Goal: Task Accomplishment & Management: Manage account settings

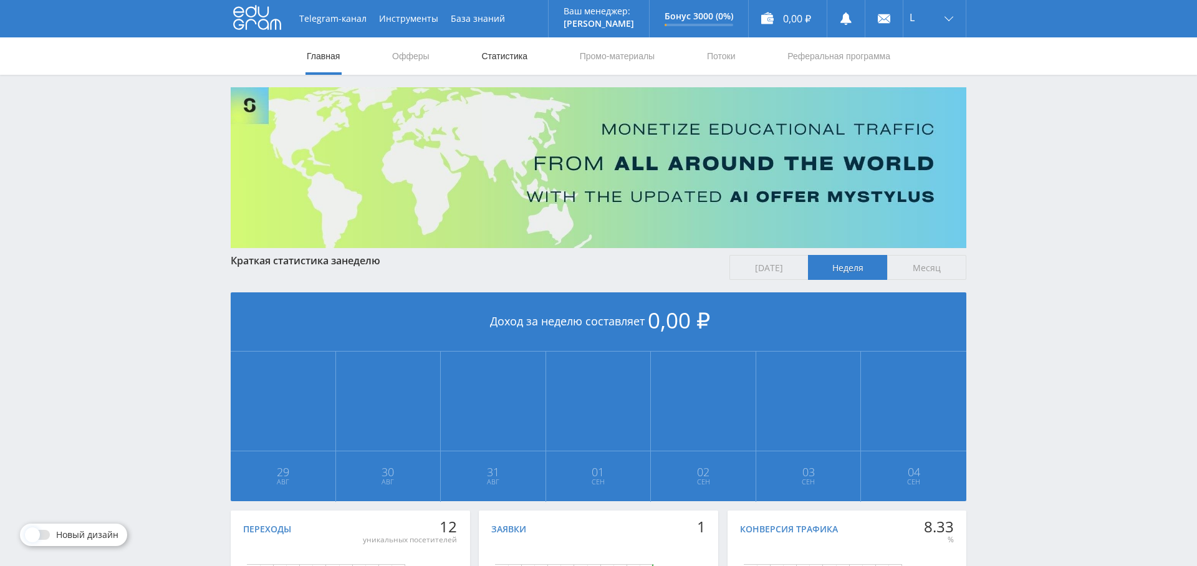
click at [522, 56] on link "Статистика" at bounding box center [504, 55] width 49 height 37
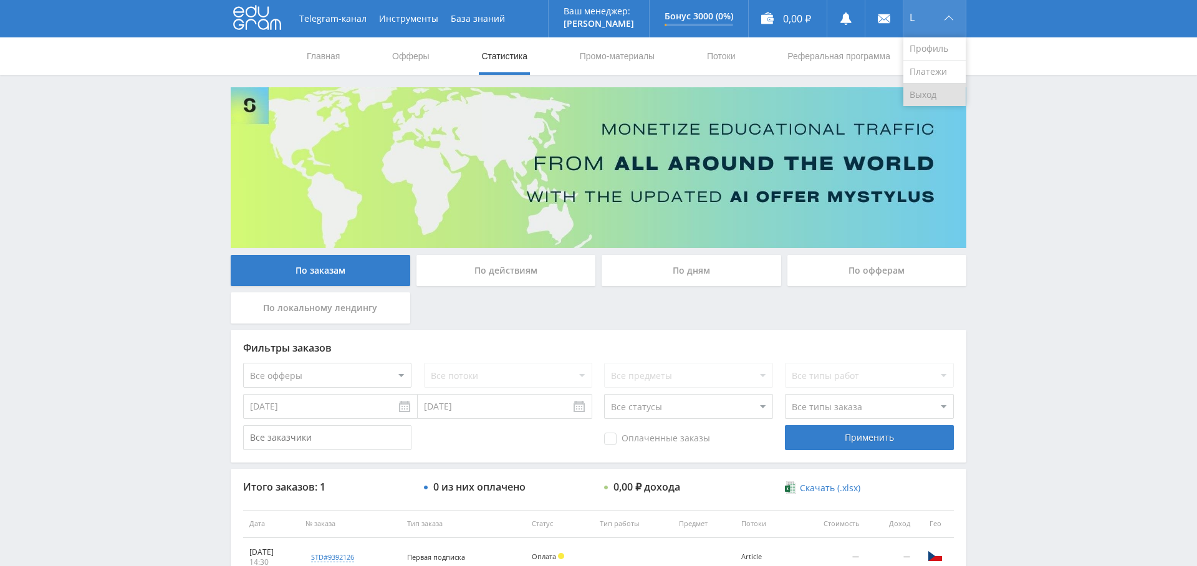
click at [930, 88] on link "Выход" at bounding box center [934, 95] width 62 height 22
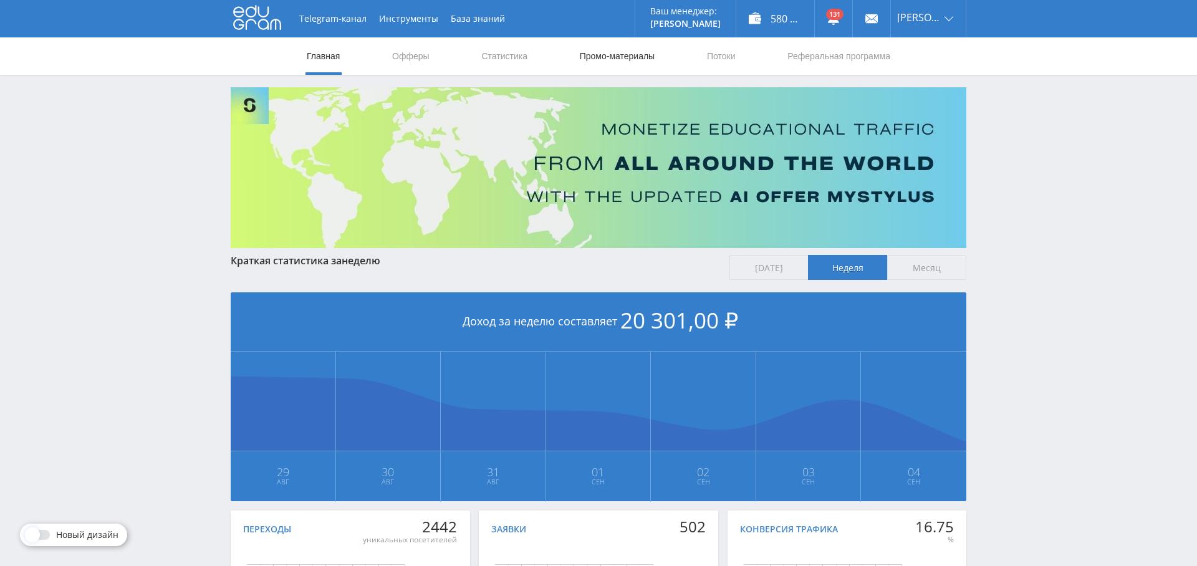
click at [629, 60] on link "Промо-материалы" at bounding box center [616, 55] width 77 height 37
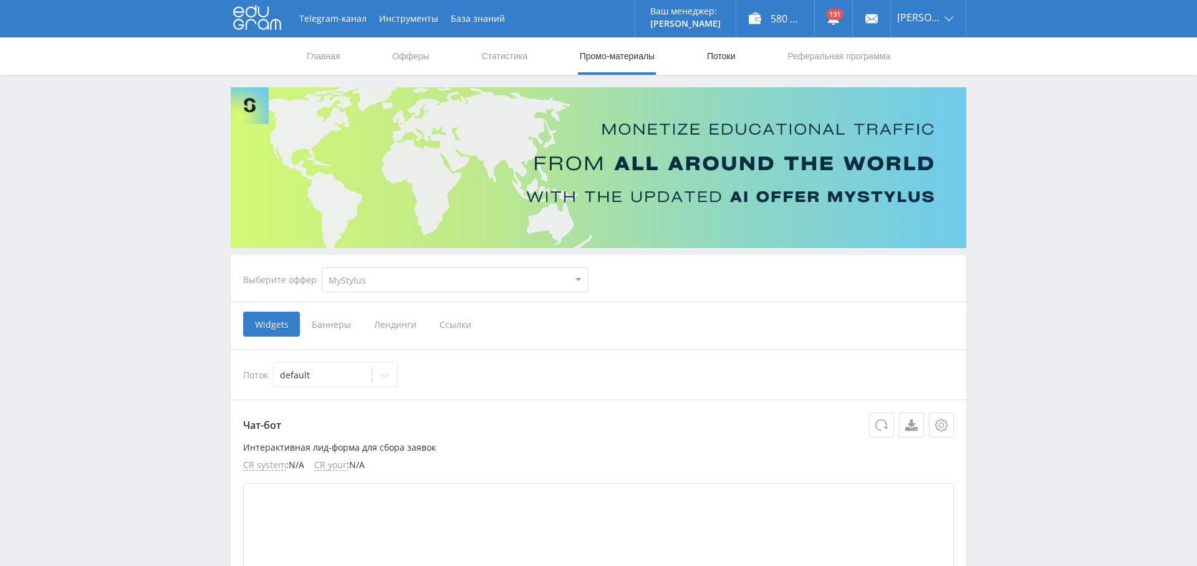
click at [717, 51] on link "Потоки" at bounding box center [720, 55] width 31 height 37
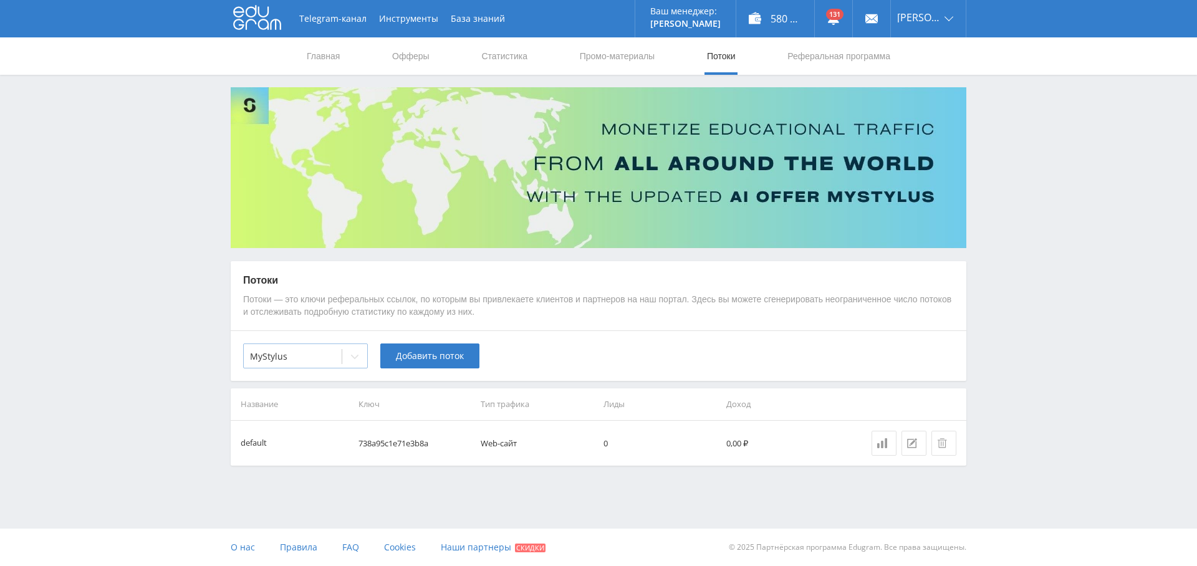
click at [335, 351] on div at bounding box center [292, 356] width 85 height 12
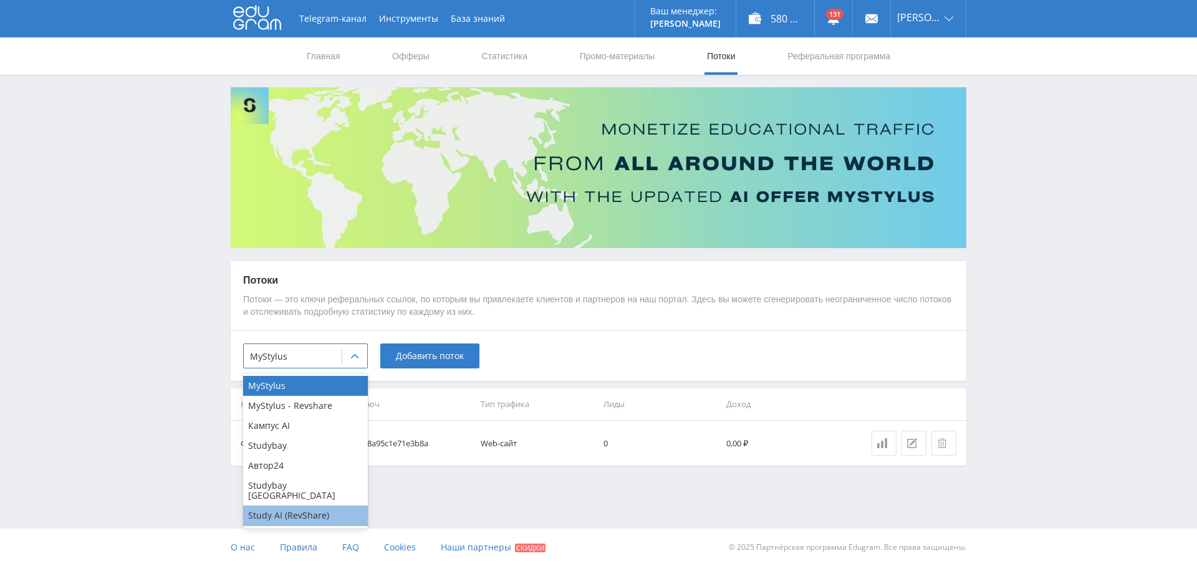
click at [306, 507] on div "Study AI (RevShare)" at bounding box center [305, 515] width 125 height 20
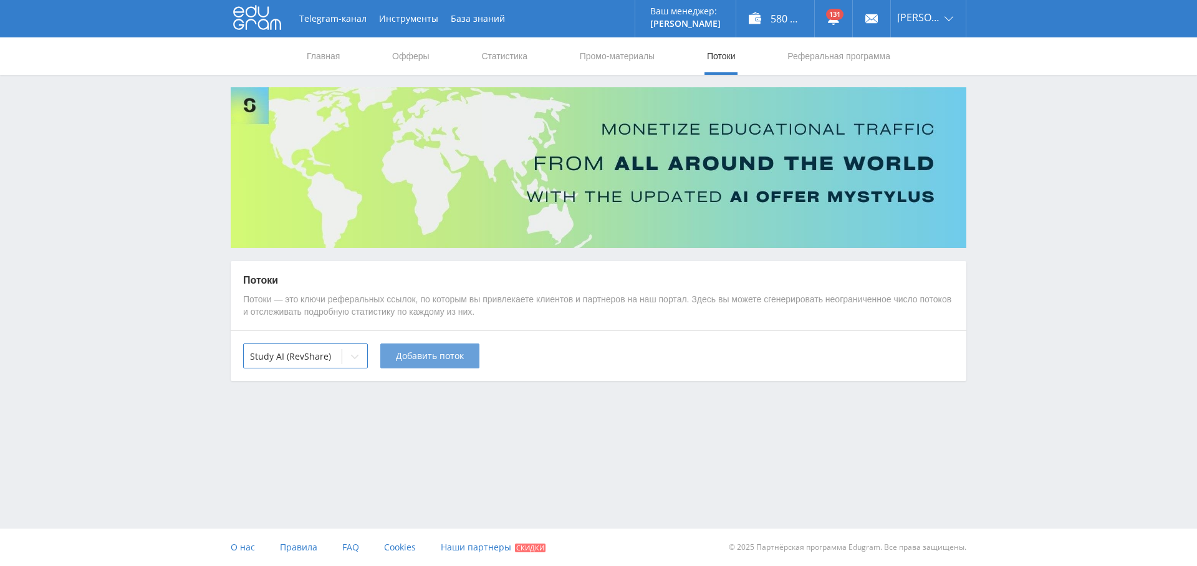
click at [436, 358] on span "Добавить поток" at bounding box center [430, 356] width 68 height 10
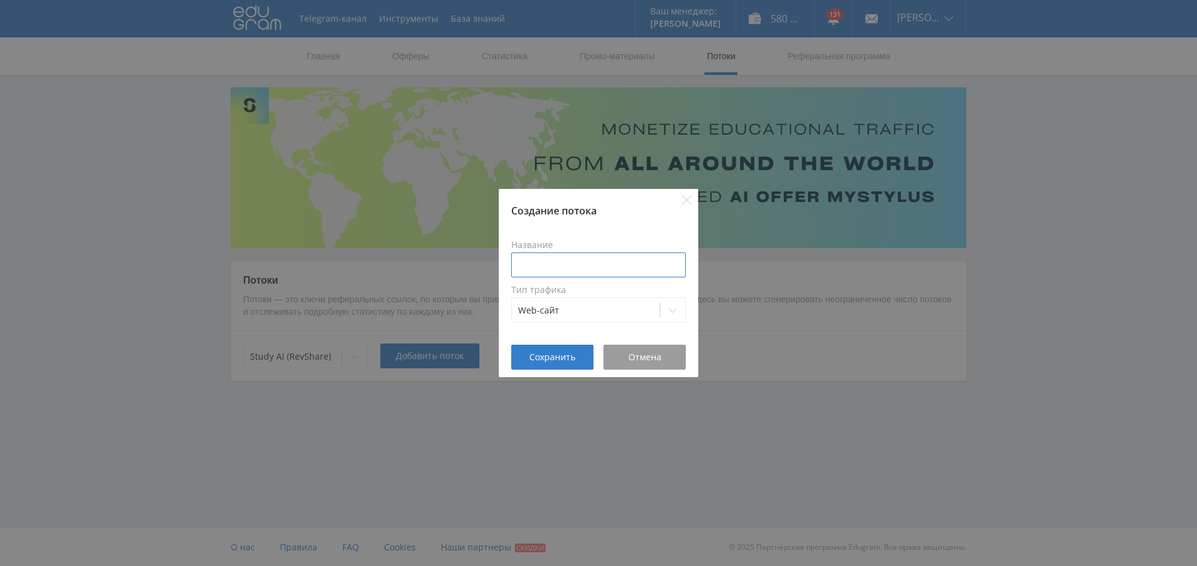
click at [517, 265] on input at bounding box center [598, 264] width 174 height 25
type input "Поток 1"
click at [544, 350] on button "Сохранить" at bounding box center [552, 357] width 82 height 25
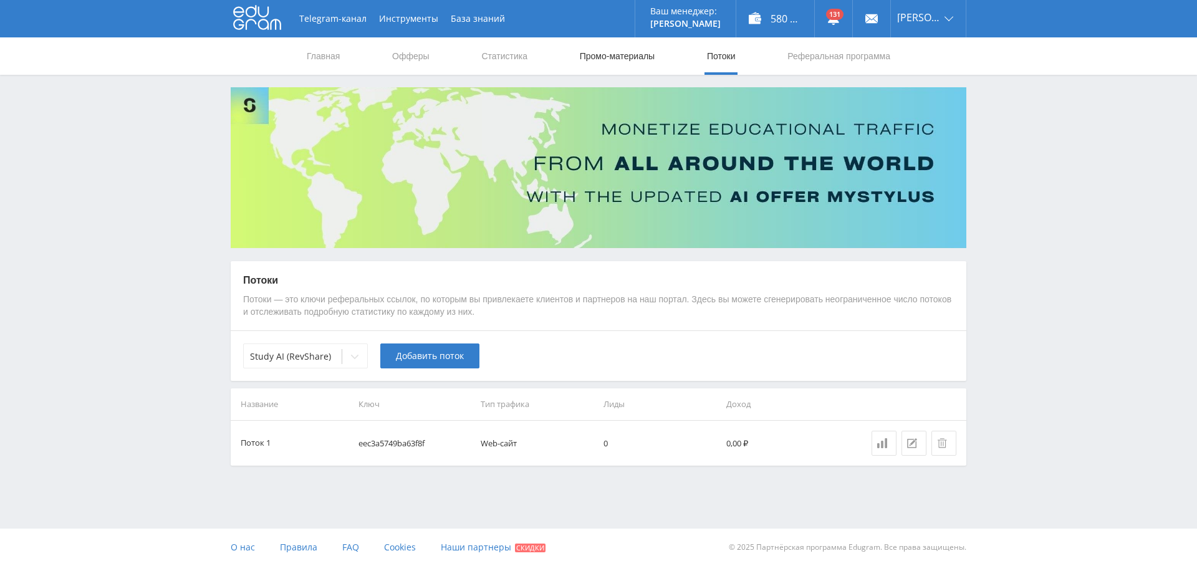
click at [635, 57] on link "Промо-материалы" at bounding box center [616, 55] width 77 height 37
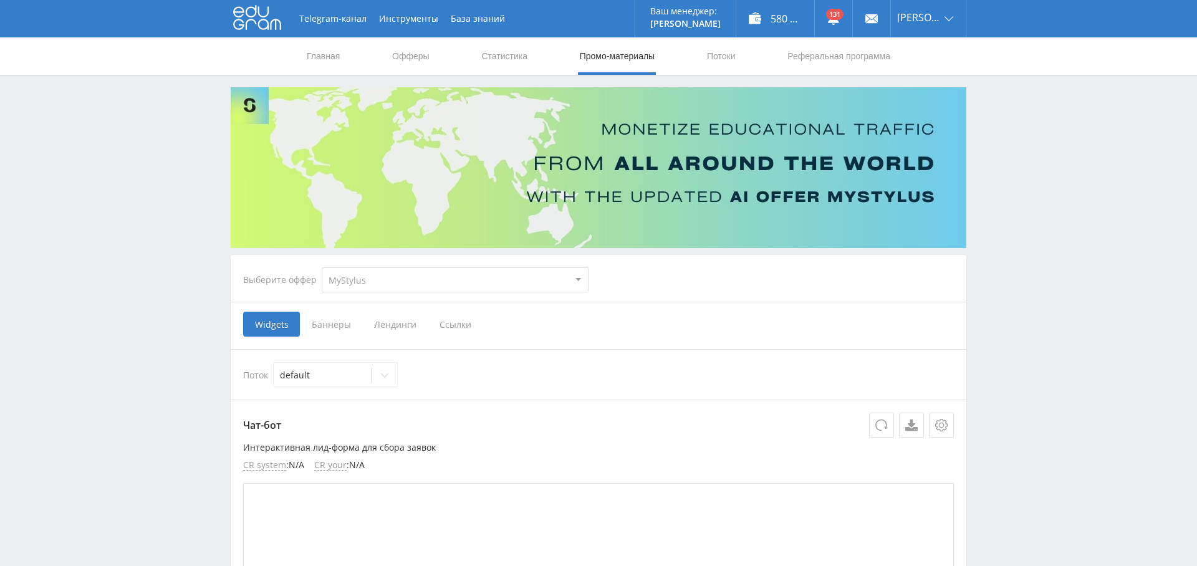
click at [475, 275] on select "MyStylus MyStylus - Revshare Кампус AI Studybay Автор24 Studybay Brazil Study A…" at bounding box center [455, 279] width 267 height 25
select select "376"
click at [322, 267] on select "MyStylus MyStylus - Revshare Кампус AI Studybay Автор24 Studybay Brazil Study A…" at bounding box center [455, 279] width 267 height 25
select select "376"
drag, startPoint x: 338, startPoint y: 327, endPoint x: 348, endPoint y: 340, distance: 16.5
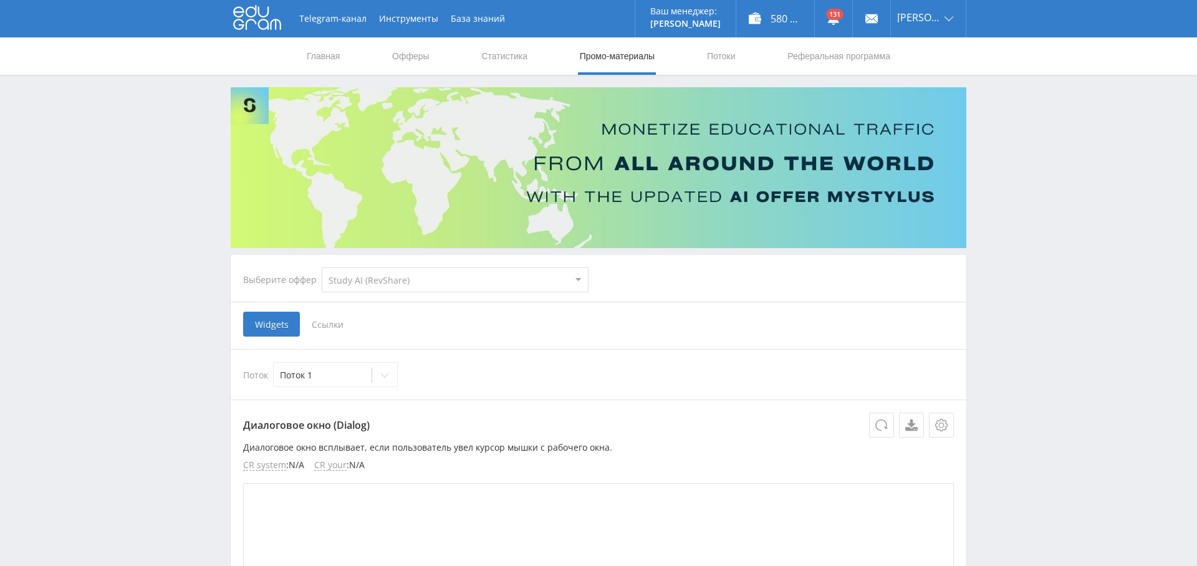
click at [338, 328] on span "Ссылки" at bounding box center [327, 324] width 55 height 25
click at [0, 0] on input "Ссылки" at bounding box center [0, 0] width 0 height 0
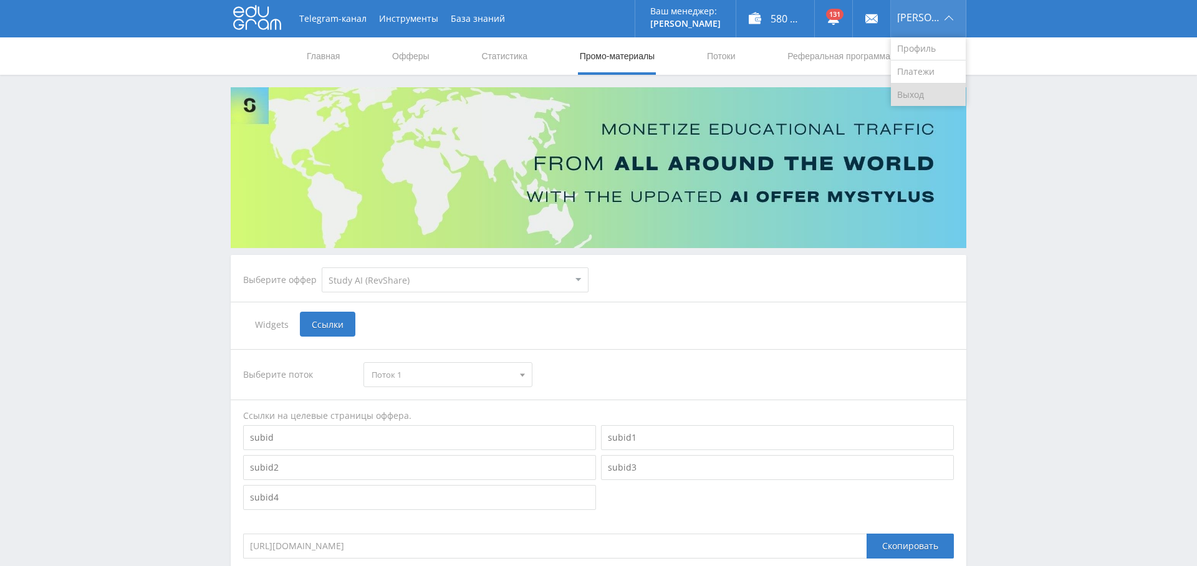
click at [947, 93] on link "Выход" at bounding box center [928, 95] width 75 height 22
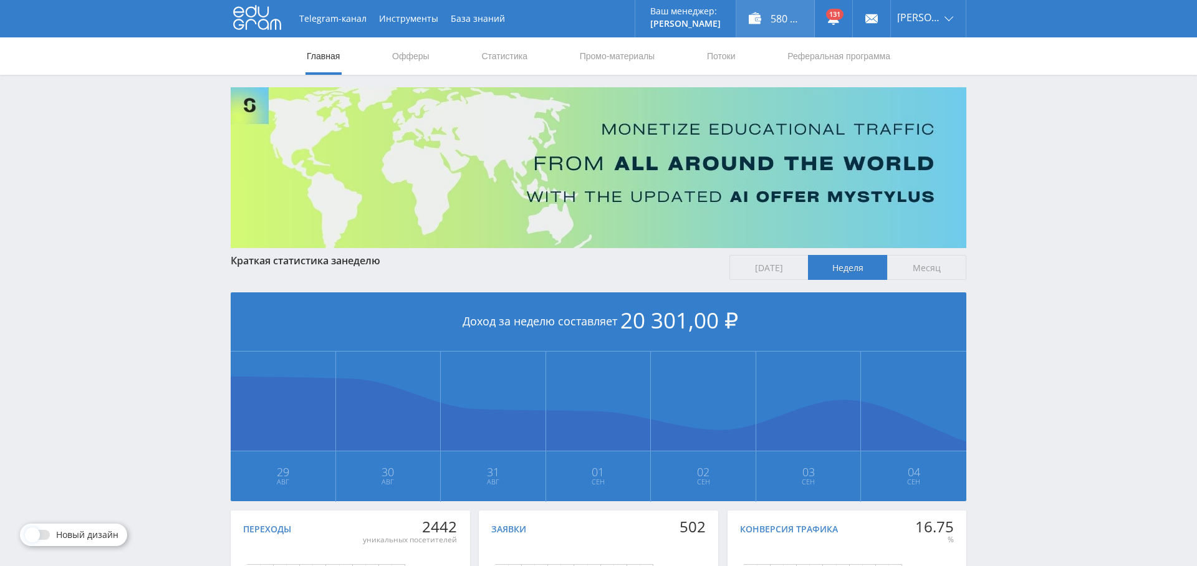
click at [780, 21] on div "580 053,00 ₽" at bounding box center [775, 18] width 78 height 37
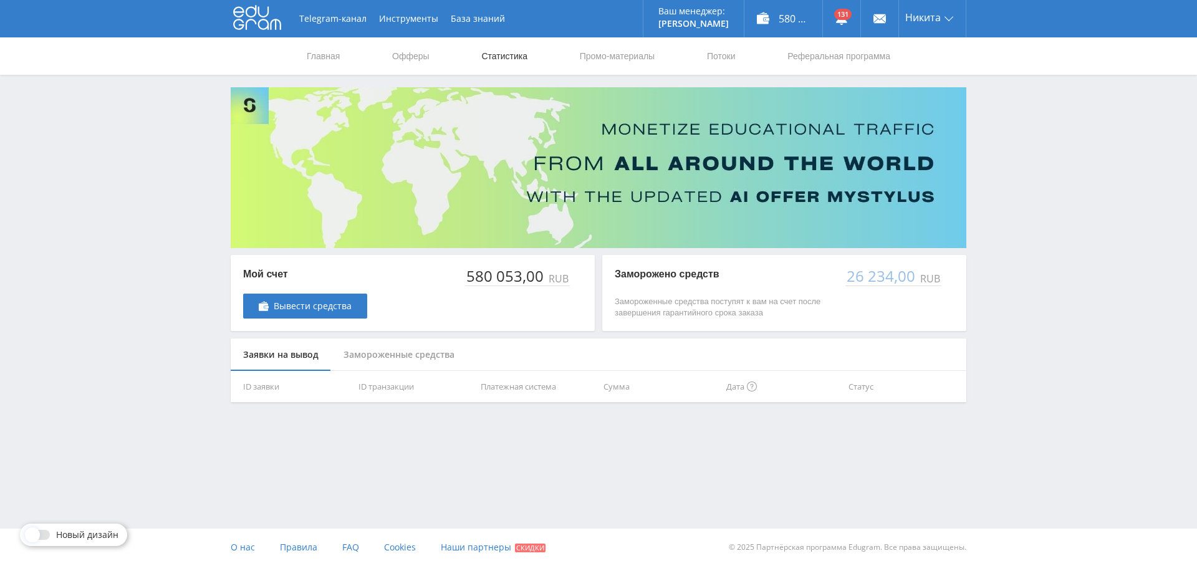
click at [520, 55] on link "Статистика" at bounding box center [504, 55] width 49 height 37
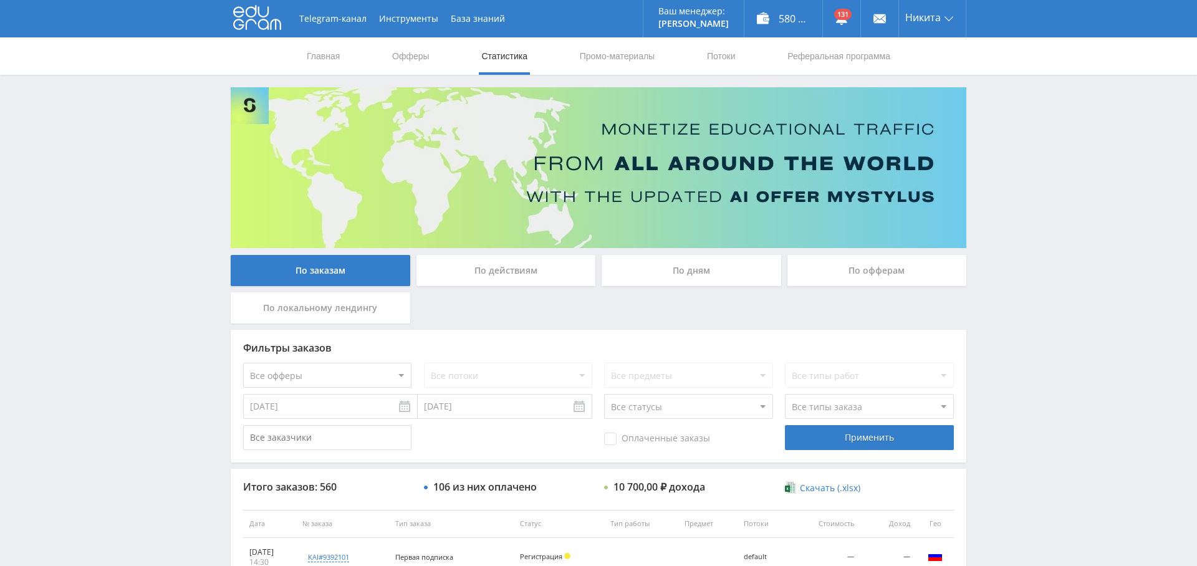
click at [704, 270] on div "По дням" at bounding box center [690, 270] width 179 height 31
click at [0, 0] on input "По дням" at bounding box center [0, 0] width 0 height 0
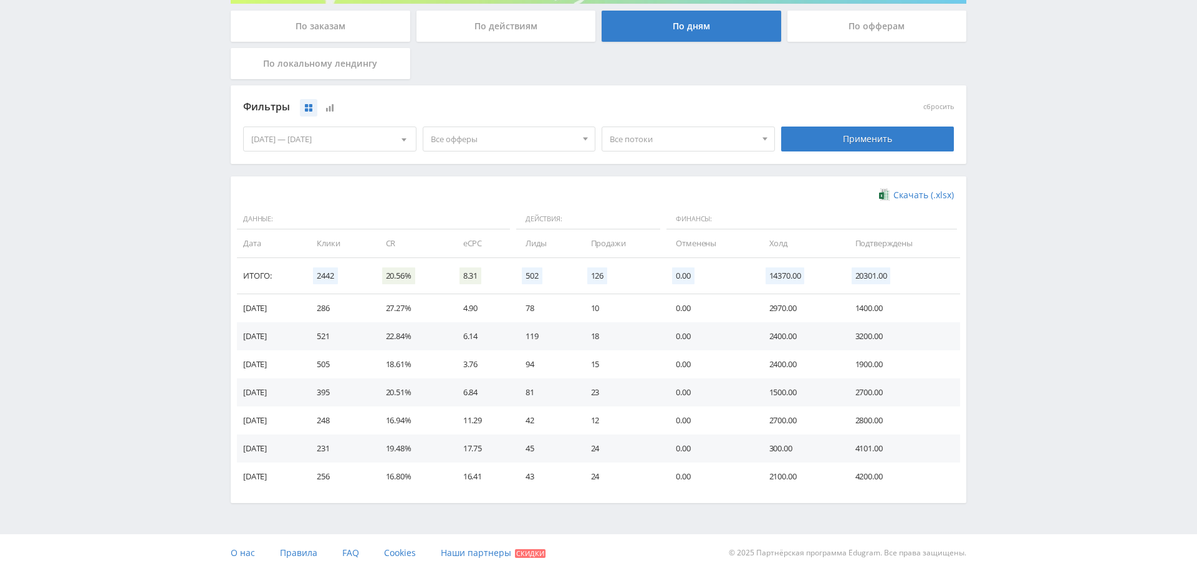
scroll to position [249, 0]
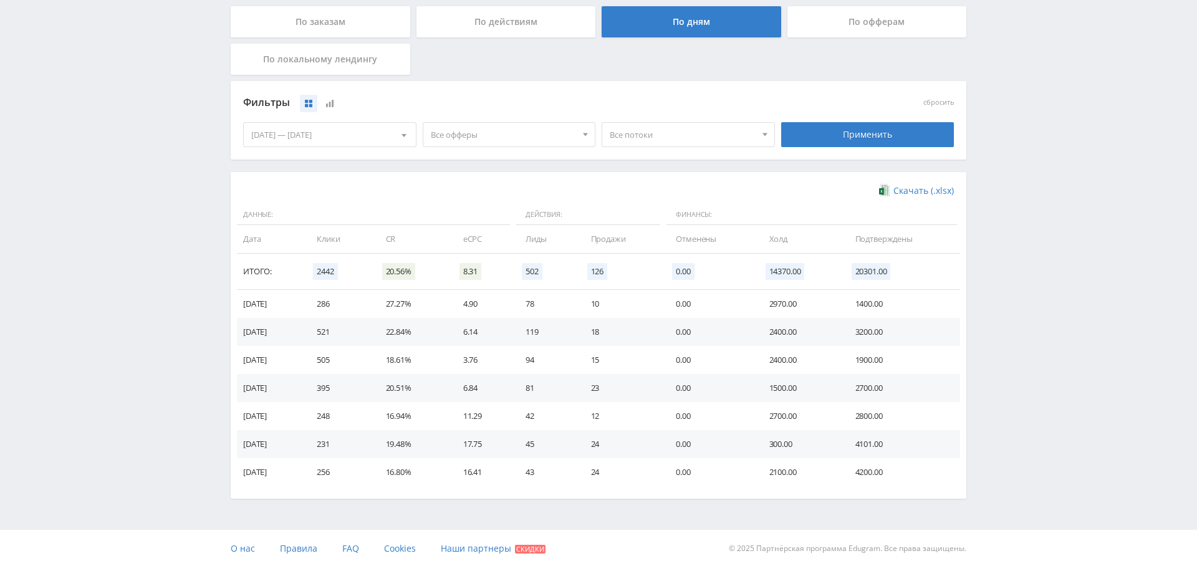
click at [356, 135] on div "29.08.2025 — 04.09.2025" at bounding box center [330, 135] width 172 height 24
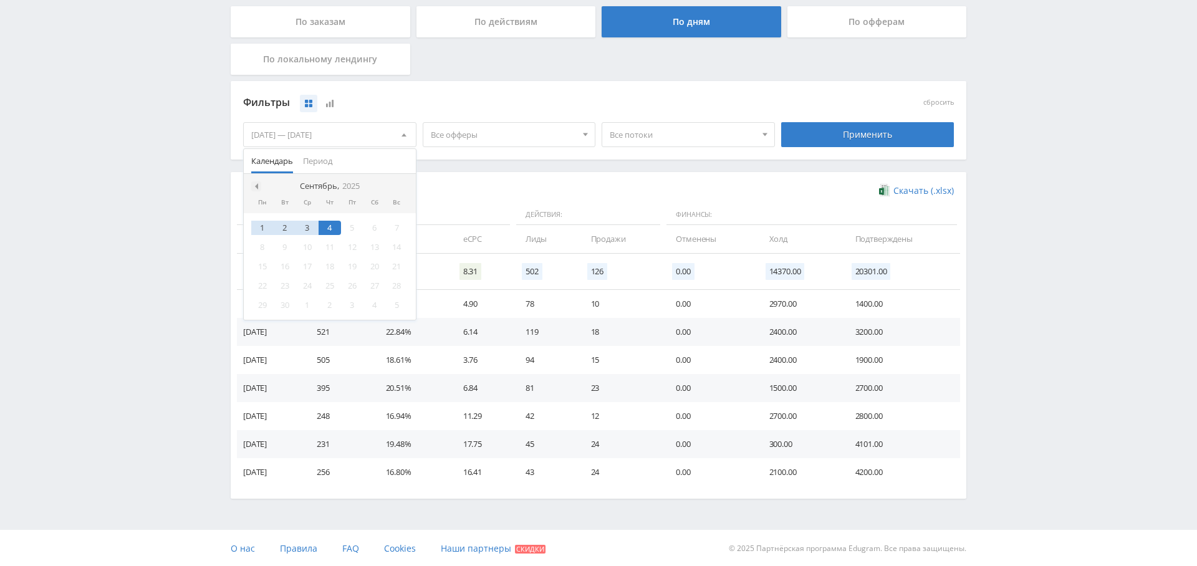
click at [253, 184] on span at bounding box center [255, 186] width 6 height 6
click at [356, 228] on div "1" at bounding box center [352, 228] width 22 height 14
click at [404, 188] on div at bounding box center [403, 186] width 10 height 10
click at [329, 229] on div "4" at bounding box center [329, 228] width 22 height 14
click at [526, 156] on div "Фильтры сбросить 01.08.2025 — 04.09.2025 Календарь Период Сентябрь, 2025 Пн Вт …" at bounding box center [598, 120] width 735 height 79
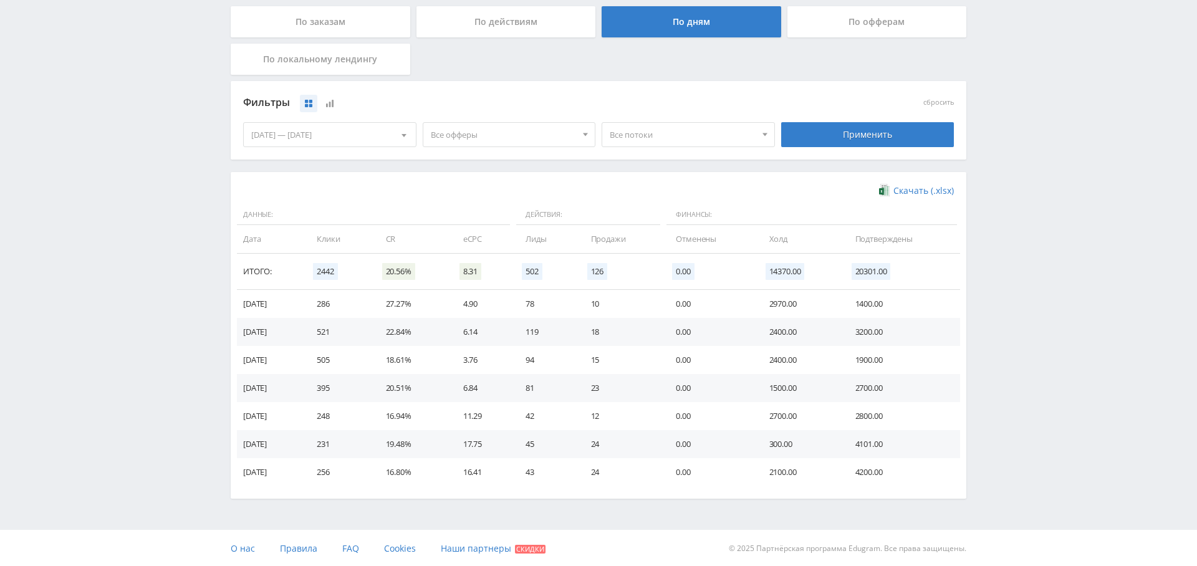
click at [907, 142] on div "Применить" at bounding box center [867, 134] width 173 height 25
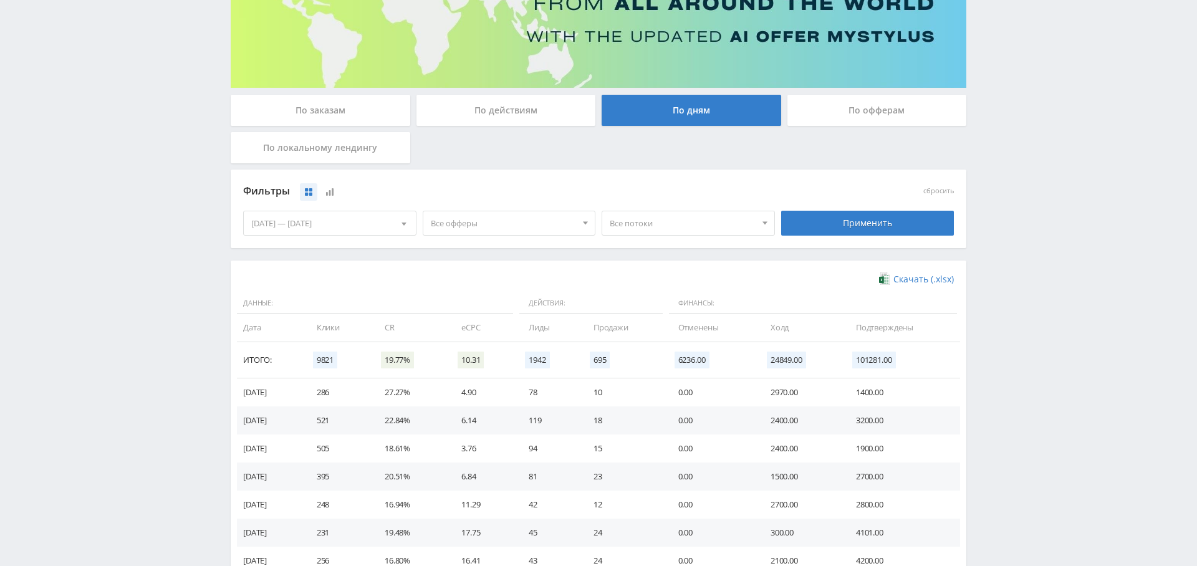
scroll to position [145, 0]
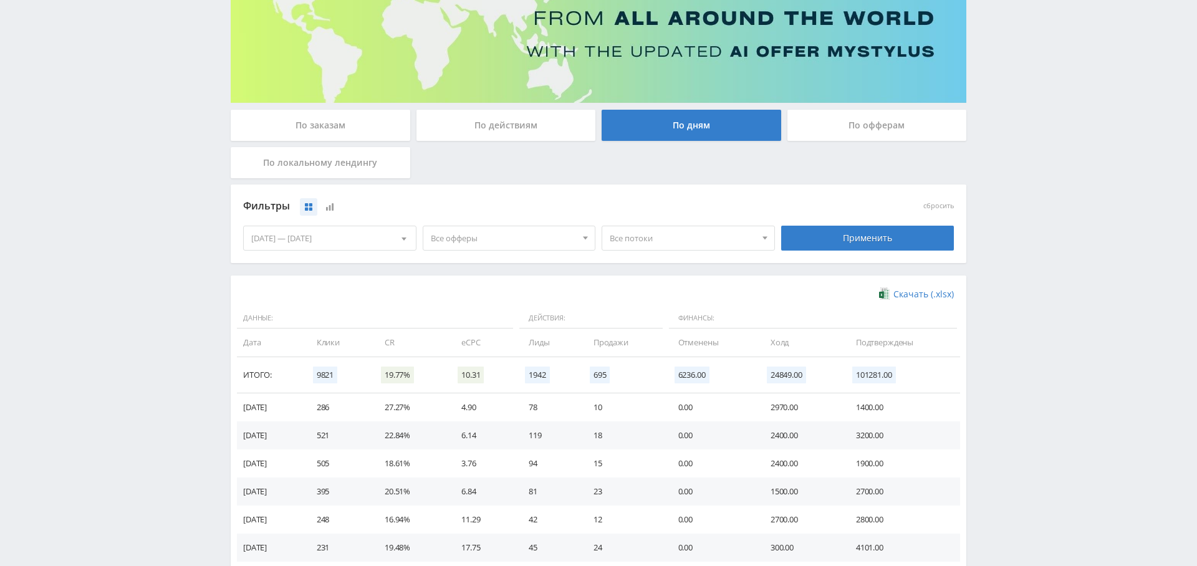
click at [342, 244] on div "01.08.2025 — 04.09.2025" at bounding box center [330, 238] width 172 height 24
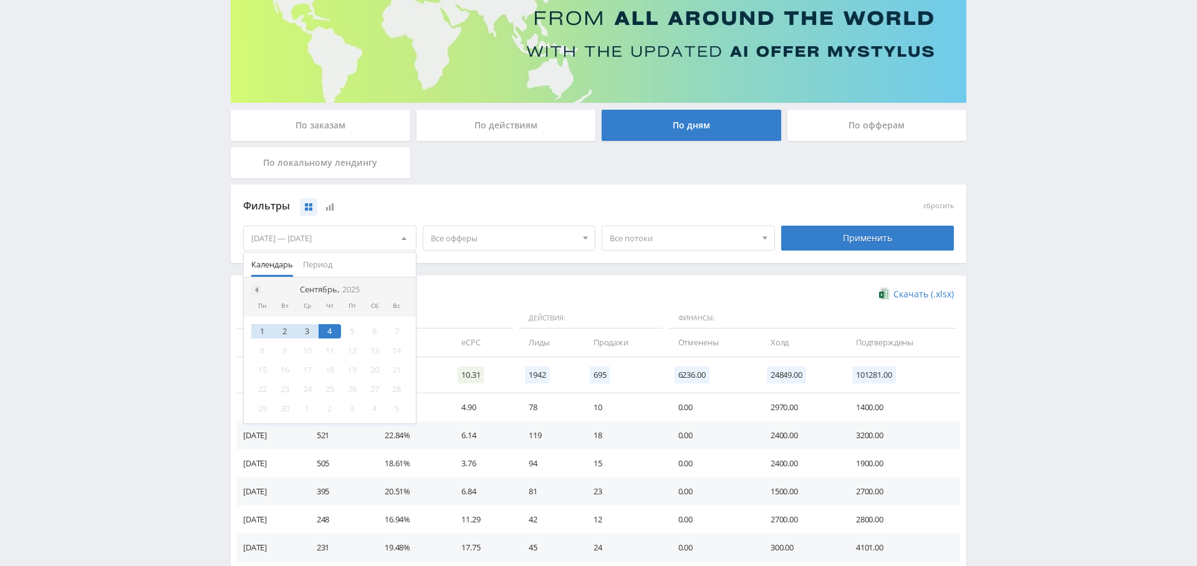
click at [260, 290] on div at bounding box center [256, 290] width 10 height 10
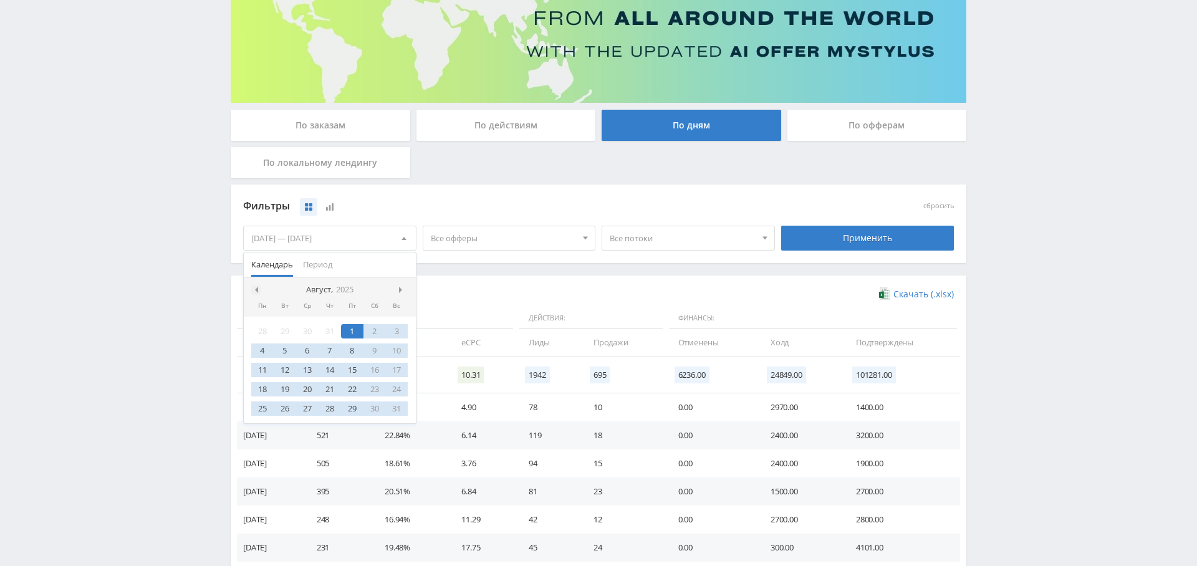
click at [257, 290] on span at bounding box center [255, 290] width 6 height 6
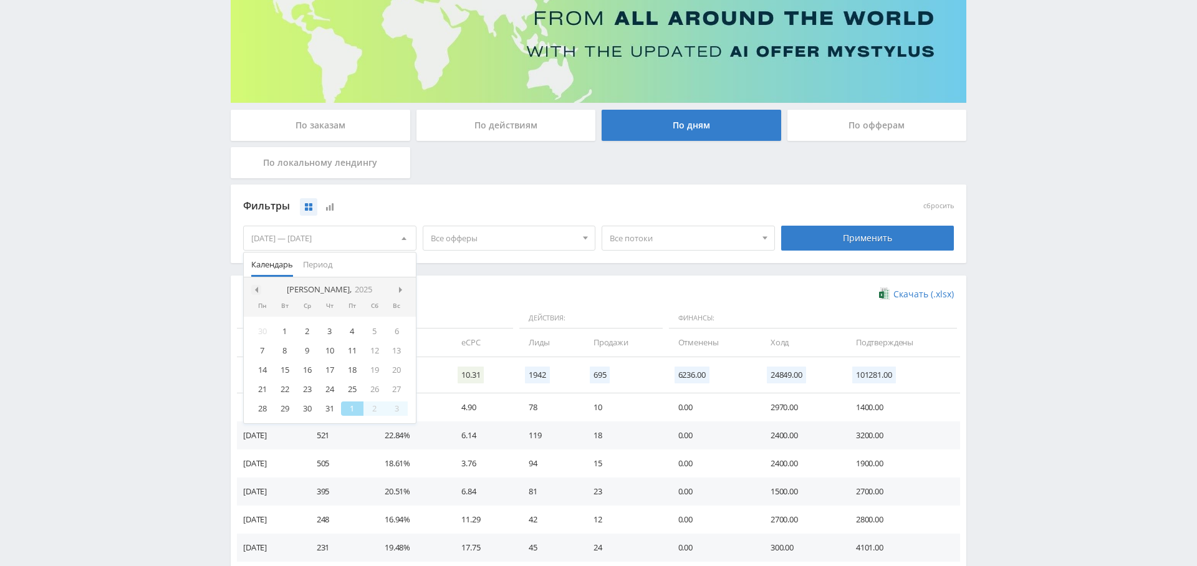
click at [257, 290] on span at bounding box center [255, 290] width 6 height 6
click at [394, 332] on div "1" at bounding box center [397, 331] width 22 height 14
click at [399, 289] on span at bounding box center [402, 290] width 6 height 6
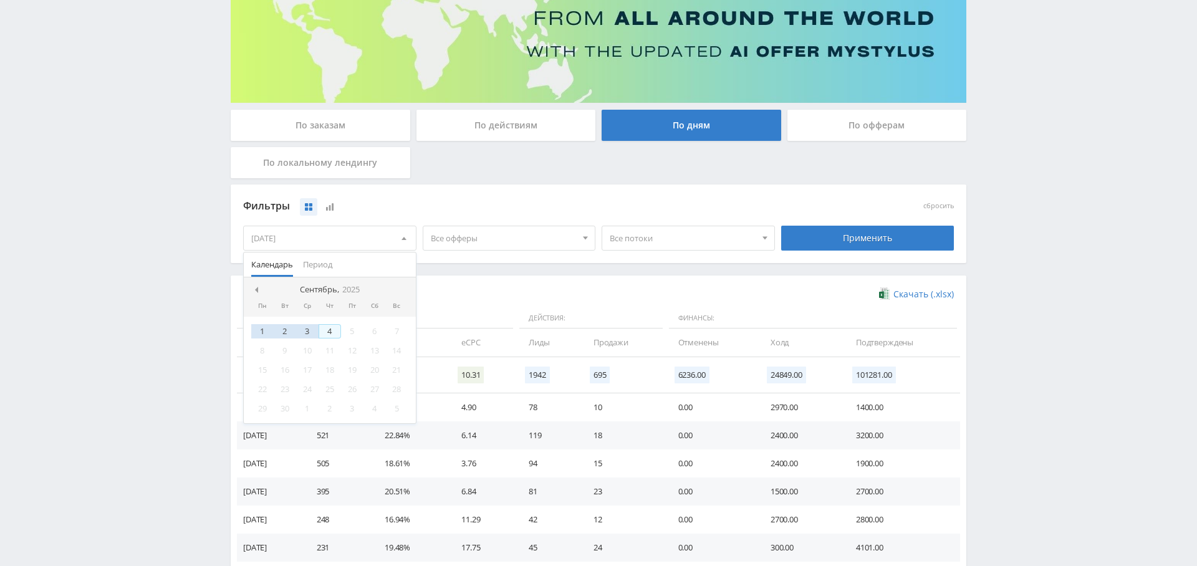
click at [333, 327] on div "4" at bounding box center [329, 331] width 22 height 14
click at [568, 269] on div "Фильтры сбросить 01.06.2025 — 04.09.2025 Календарь Период Сентябрь, 2025 Пн Вт …" at bounding box center [598, 229] width 735 height 91
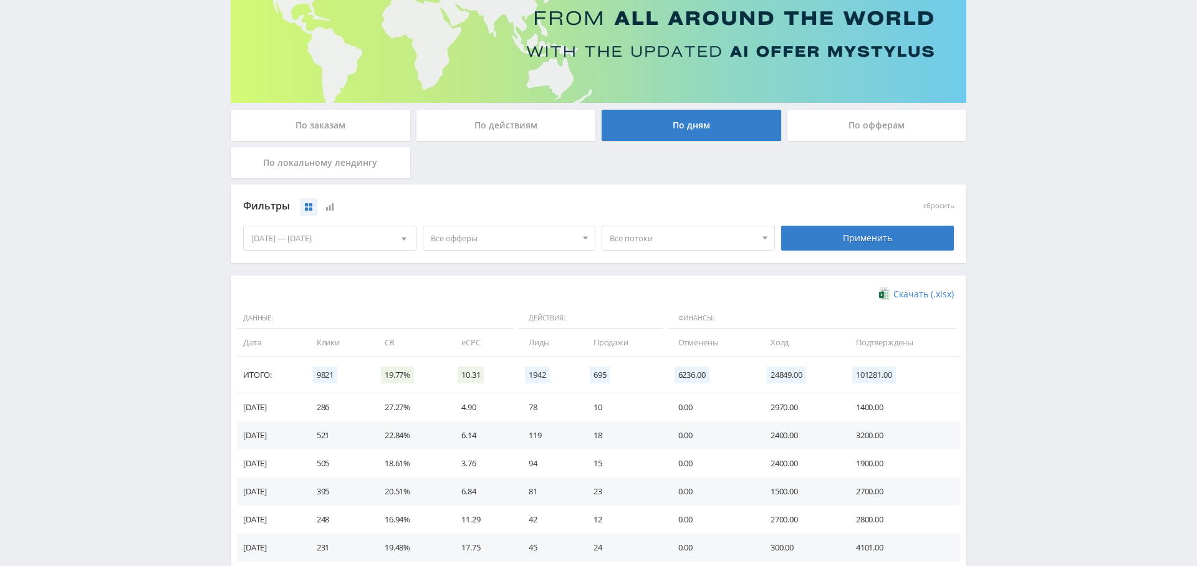
click at [880, 247] on div "Применить" at bounding box center [867, 238] width 173 height 25
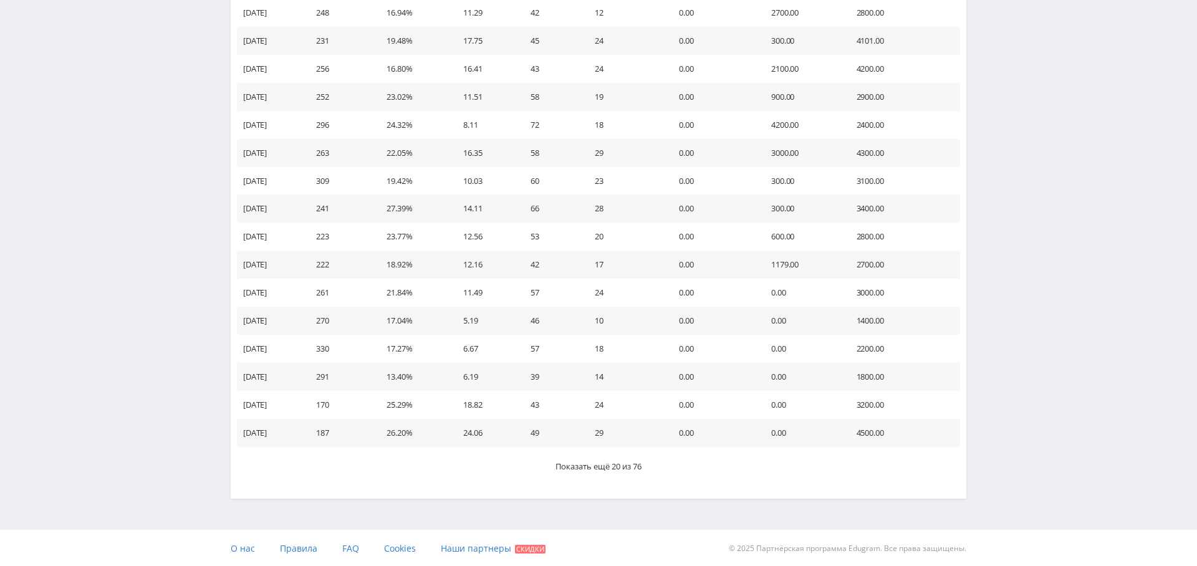
scroll to position [0, 0]
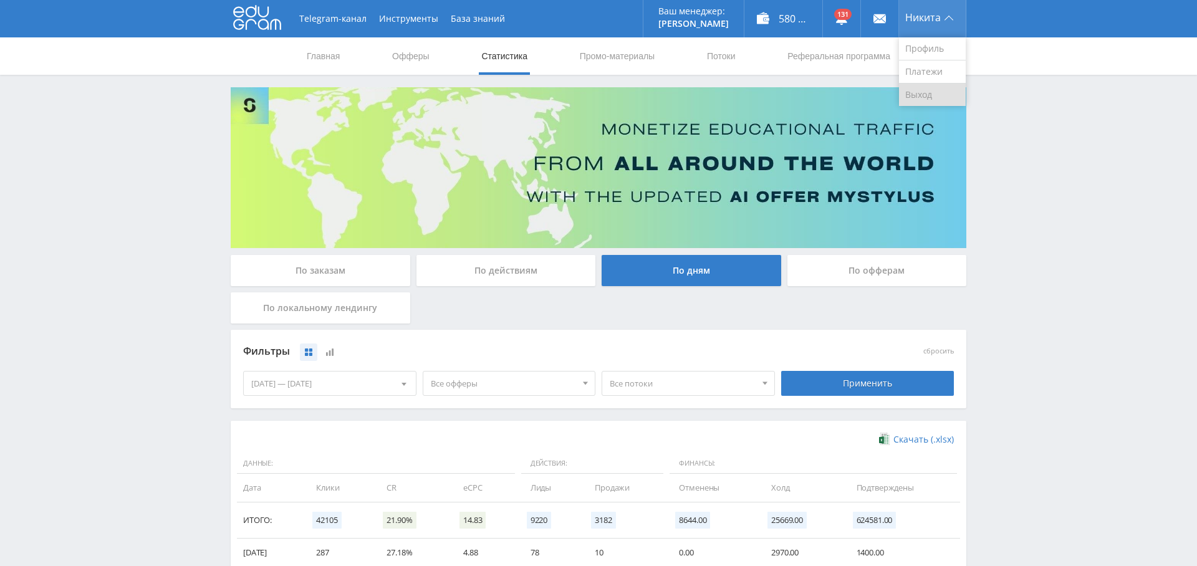
click at [925, 98] on link "Выход" at bounding box center [932, 95] width 67 height 22
